Goal: Transaction & Acquisition: Purchase product/service

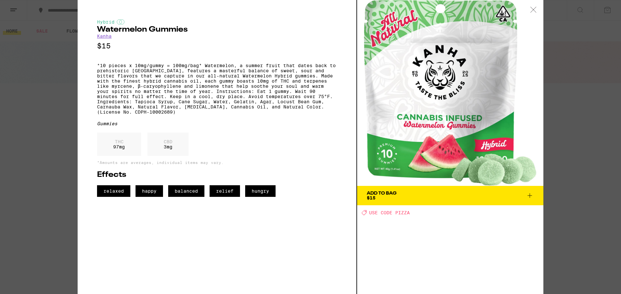
click at [32, 104] on div "Hybrid Watermelon Gummies Kanha $15 *10 pieces x 10mg/gummy = 100mg/bag* Waterm…" at bounding box center [310, 147] width 621 height 294
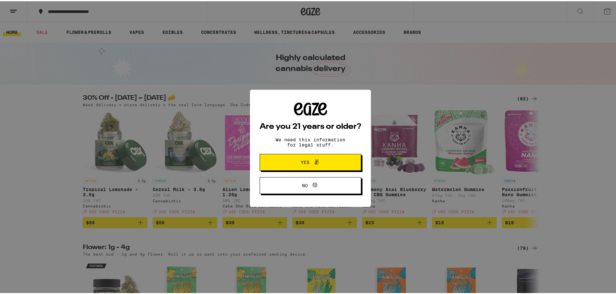
click at [309, 160] on span at bounding box center [314, 161] width 11 height 8
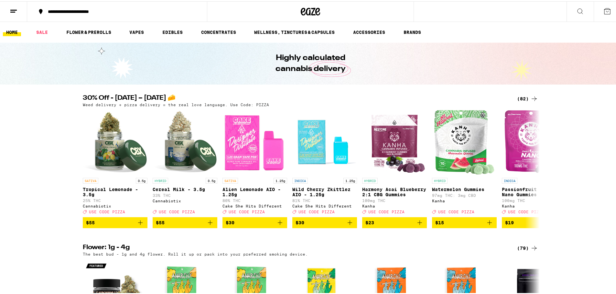
click at [119, 7] on button "**********" at bounding box center [117, 10] width 180 height 19
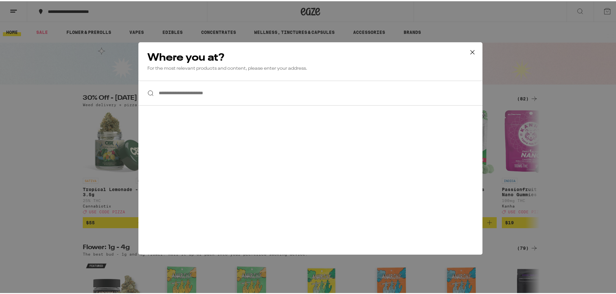
click at [27, 1] on button "**********" at bounding box center [117, 10] width 180 height 19
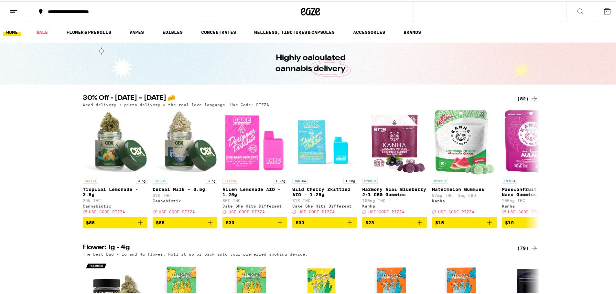
click at [122, 8] on button "**********" at bounding box center [117, 10] width 180 height 19
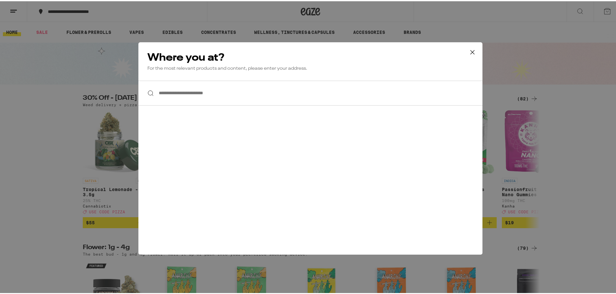
click at [172, 95] on input "**********" at bounding box center [310, 92] width 344 height 25
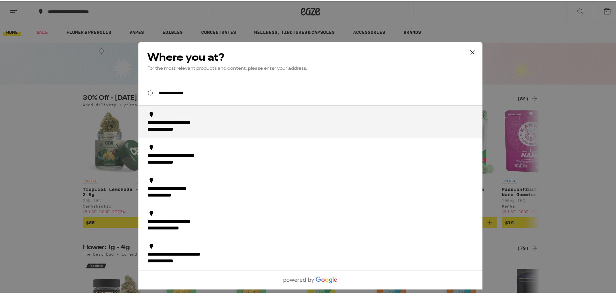
click at [186, 119] on div "**********" at bounding box center [312, 126] width 330 height 14
type input "**********"
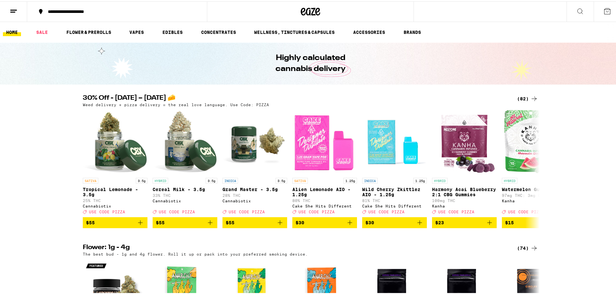
click at [530, 95] on icon at bounding box center [534, 98] width 8 height 8
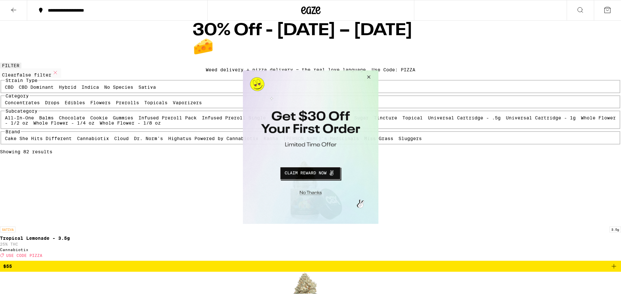
click at [369, 74] on button "Close Modal" at bounding box center [366, 78] width 17 height 16
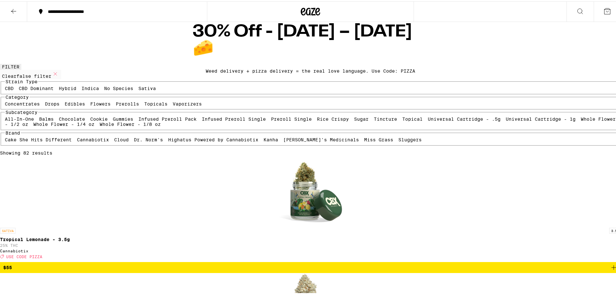
scroll to position [129, 0]
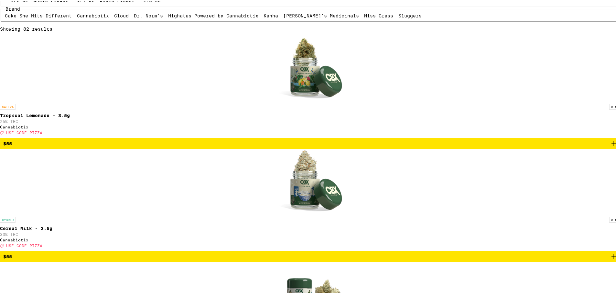
scroll to position [150, 0]
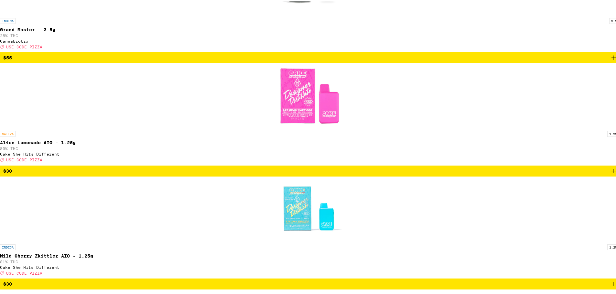
scroll to position [603, 0]
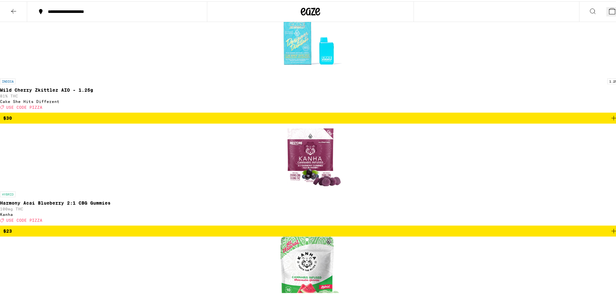
scroll to position [582, 0]
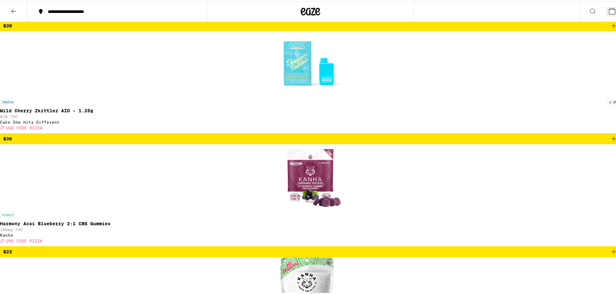
click at [616, 11] on span "4" at bounding box center [617, 12] width 3 height 5
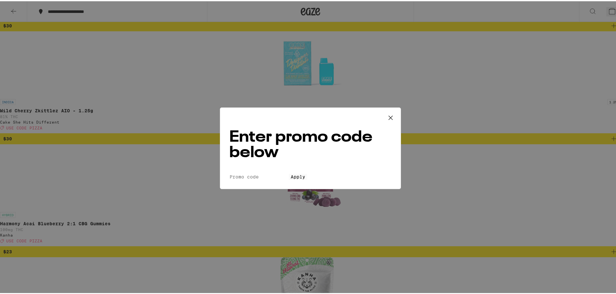
click at [250, 173] on input "Promo Code" at bounding box center [258, 176] width 59 height 6
type input "pizza"
click at [307, 173] on button "Apply" at bounding box center [298, 176] width 18 height 6
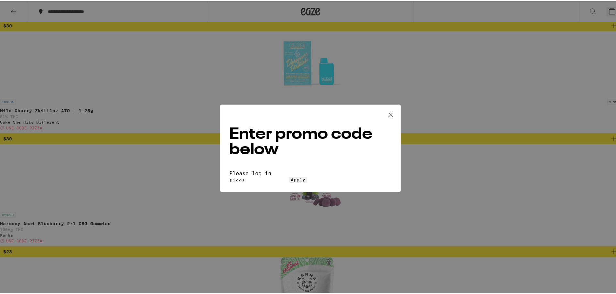
click at [252, 176] on input "pizza" at bounding box center [258, 179] width 59 height 6
click at [265, 176] on input "pizza" at bounding box center [258, 179] width 59 height 6
click at [305, 176] on span "Apply" at bounding box center [298, 178] width 15 height 5
click at [387, 109] on icon at bounding box center [391, 114] width 10 height 10
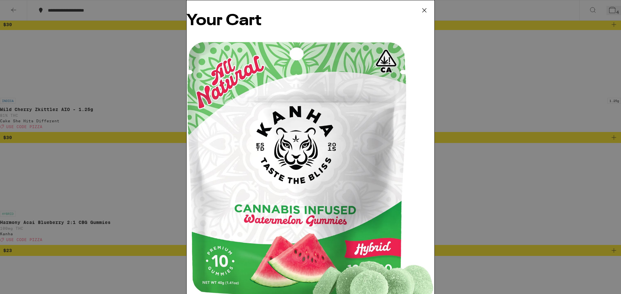
drag, startPoint x: 426, startPoint y: 8, endPoint x: 420, endPoint y: 9, distance: 6.2
click at [426, 8] on icon at bounding box center [424, 10] width 10 height 10
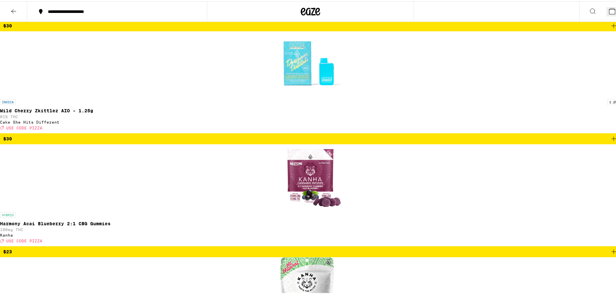
click at [14, 9] on icon at bounding box center [14, 10] width 8 height 8
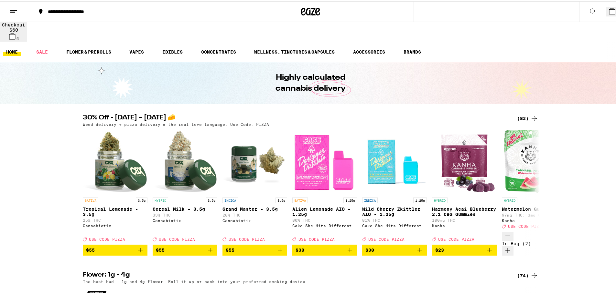
click at [11, 12] on icon at bounding box center [14, 10] width 8 height 8
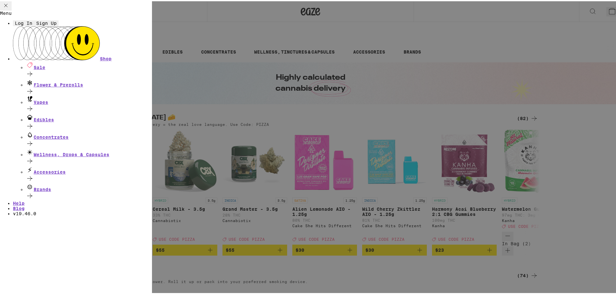
click at [34, 25] on button "Log In" at bounding box center [23, 22] width 21 height 6
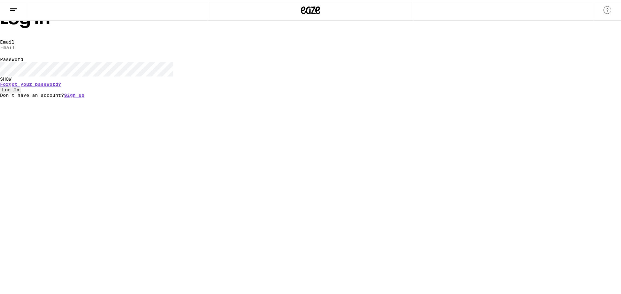
click at [265, 72] on form "Email Email Password Password SHOW Forgot your password? Log In" at bounding box center [310, 65] width 621 height 53
click at [59, 50] on input "Email" at bounding box center [29, 48] width 59 height 6
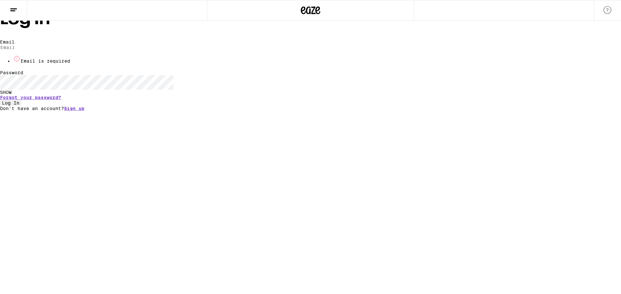
type input "[EMAIL_ADDRESS][DOMAIN_NAME]"
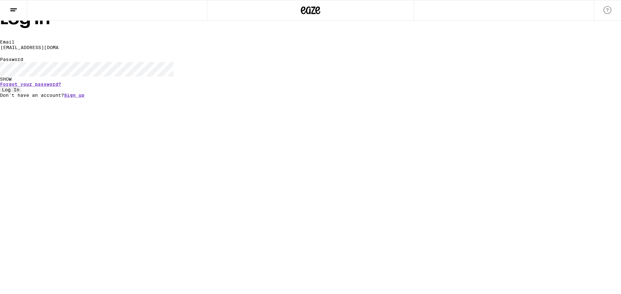
click at [21, 93] on button "Log In" at bounding box center [10, 90] width 21 height 6
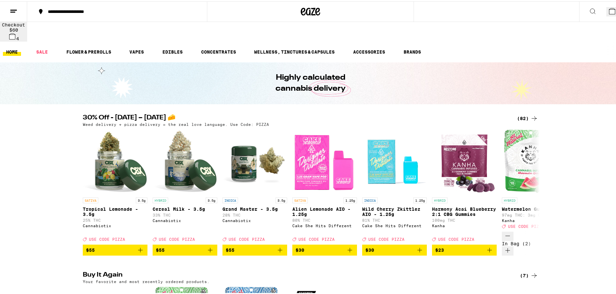
click at [609, 8] on icon at bounding box center [612, 10] width 6 height 6
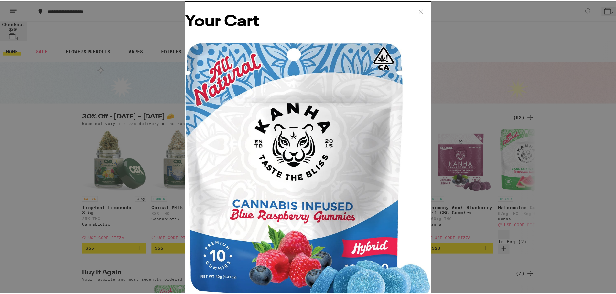
scroll to position [4, 0]
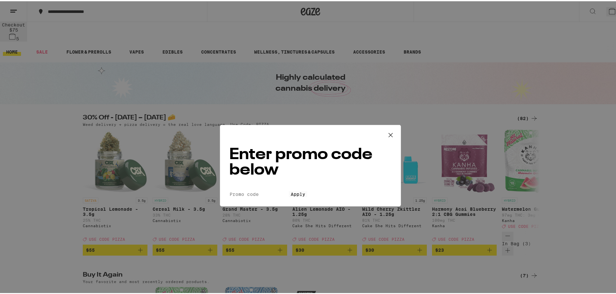
click at [274, 173] on input "Promo Code" at bounding box center [258, 176] width 59 height 6
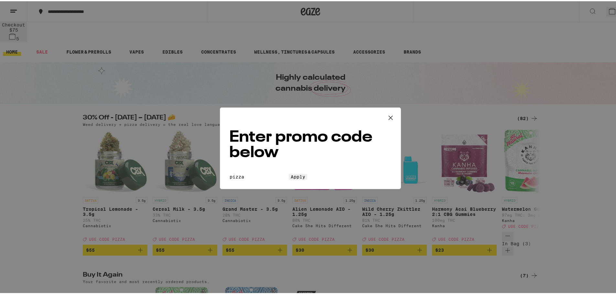
type input "pizza"
click at [304, 177] on button "Apply" at bounding box center [298, 176] width 18 height 6
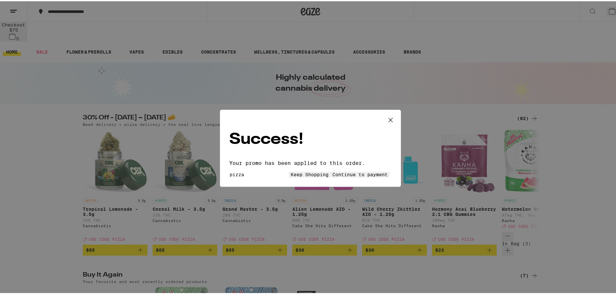
click at [289, 171] on button "Keep Shopping" at bounding box center [310, 174] width 42 height 6
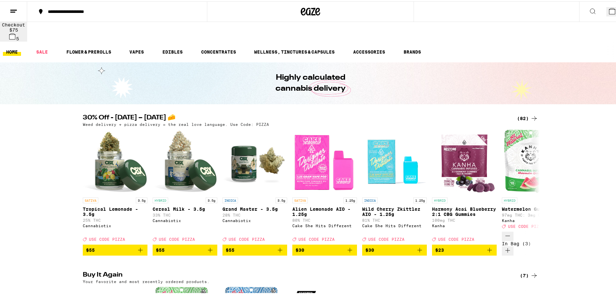
click at [609, 10] on icon at bounding box center [612, 10] width 6 height 6
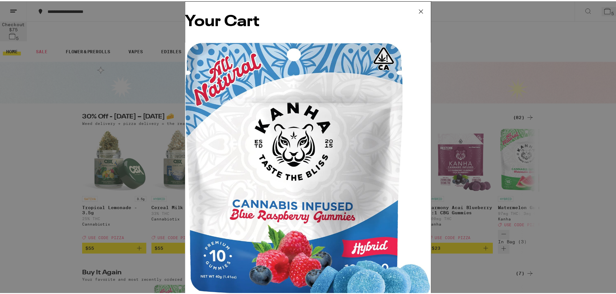
scroll to position [14, 0]
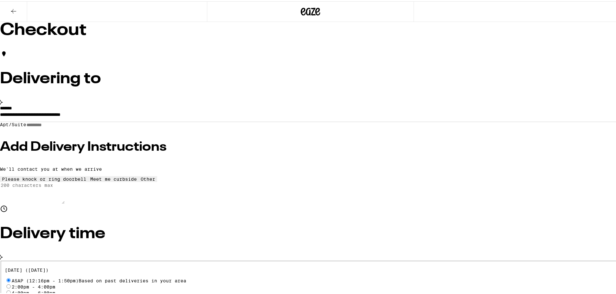
scroll to position [32, 0]
